Goal: Transaction & Acquisition: Purchase product/service

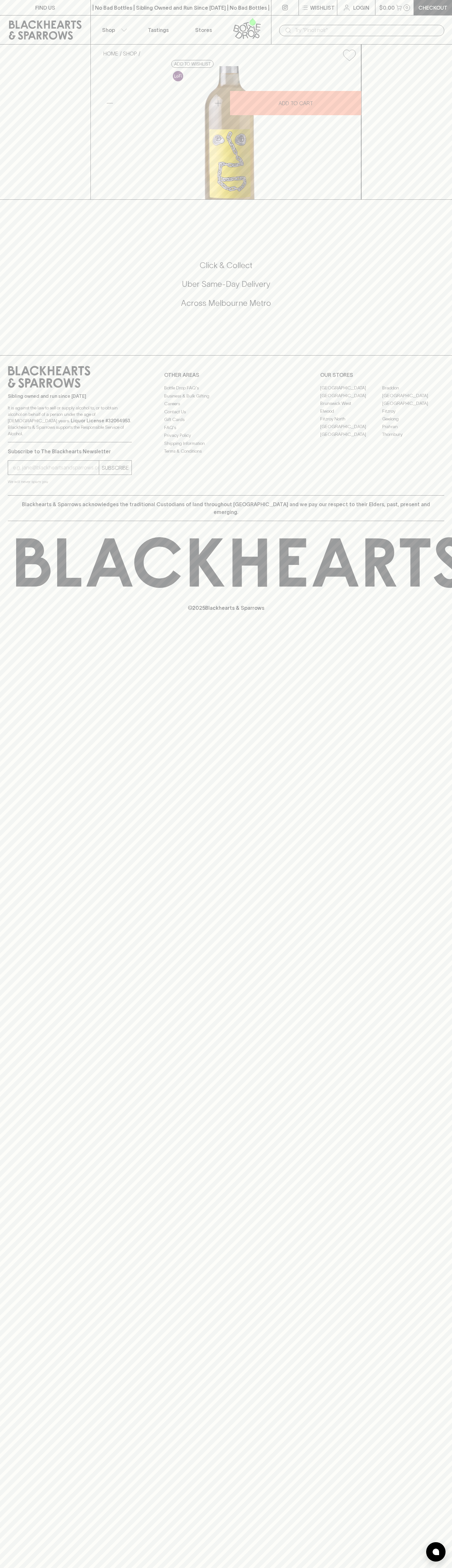
click at [168, 3] on div "| No Bad Bottles | Sibling Owned and Run Since 2006 | No Bad Bottles | Sibling …" at bounding box center [180, 7] width 181 height 15
click at [450, 617] on div "© 2025 Blackhearts & Sparrows" at bounding box center [226, 574] width 452 height 107
click at [320, 1567] on html "FIND US | No Bad Bottles | Sibling Owned and Run Since 2006 | No Bad Bottles | …" at bounding box center [226, 784] width 452 height 1568
click at [13, 1435] on div "FIND US | No Bad Bottles | Sibling Owned and Run Since 2006 | No Bad Bottles | …" at bounding box center [226, 784] width 452 height 1568
